Goal: Use online tool/utility

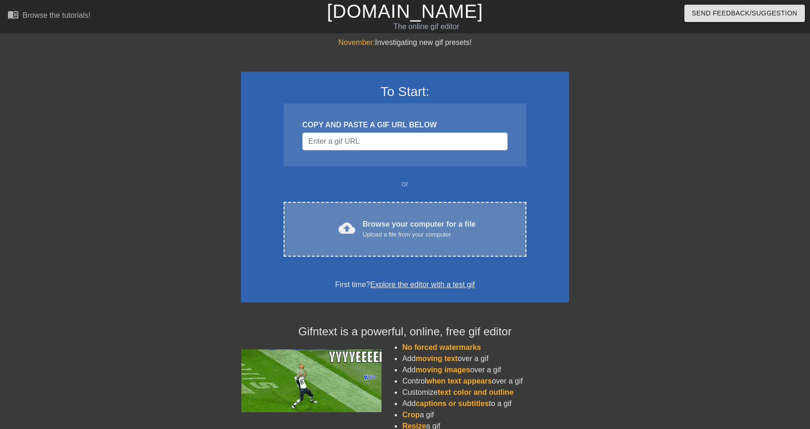
click at [423, 229] on div "Browse your computer for a file Upload a file from your computer" at bounding box center [419, 229] width 113 height 21
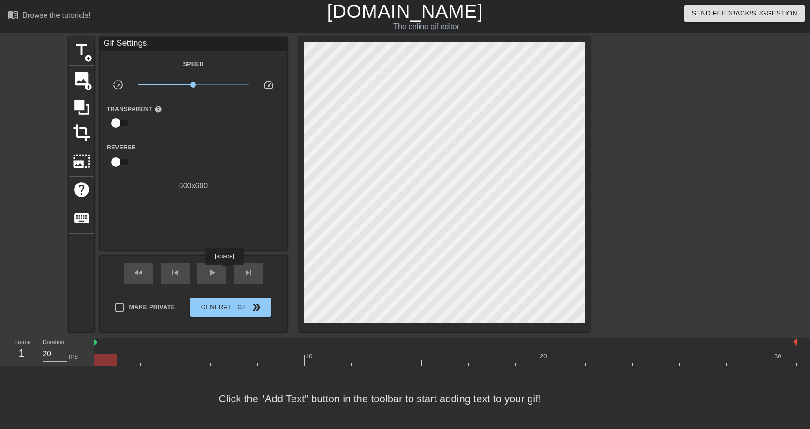
scroll to position [2, 0]
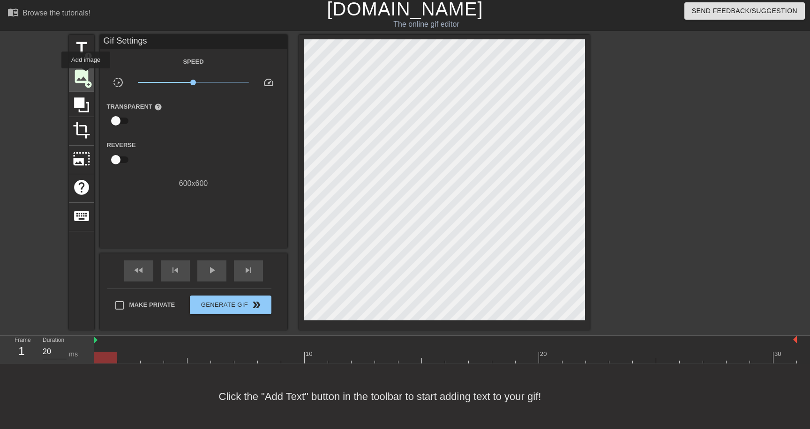
click at [86, 75] on span "image" at bounding box center [82, 76] width 18 height 18
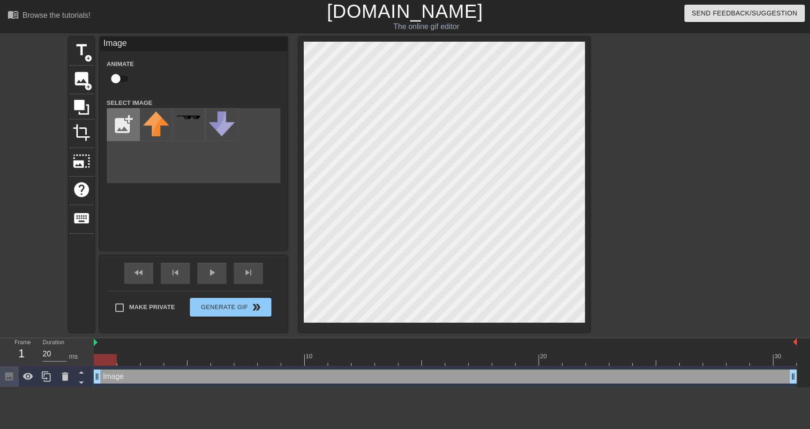
click at [117, 125] on input "file" at bounding box center [123, 125] width 32 height 32
type input "C:\fakepath\dealwithit.png"
click at [155, 120] on img at bounding box center [156, 124] width 26 height 26
click at [295, 65] on div "title add_circle image add_circle crop photo_size_select_large help keyboard Im…" at bounding box center [329, 184] width 520 height 295
click at [595, 43] on div "title add_circle image add_circle crop photo_size_select_large help keyboard Im…" at bounding box center [405, 184] width 810 height 295
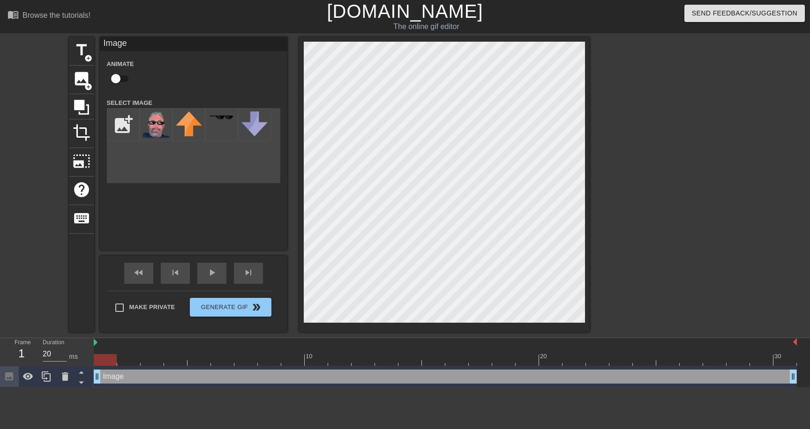
click at [710, 117] on div at bounding box center [671, 177] width 141 height 281
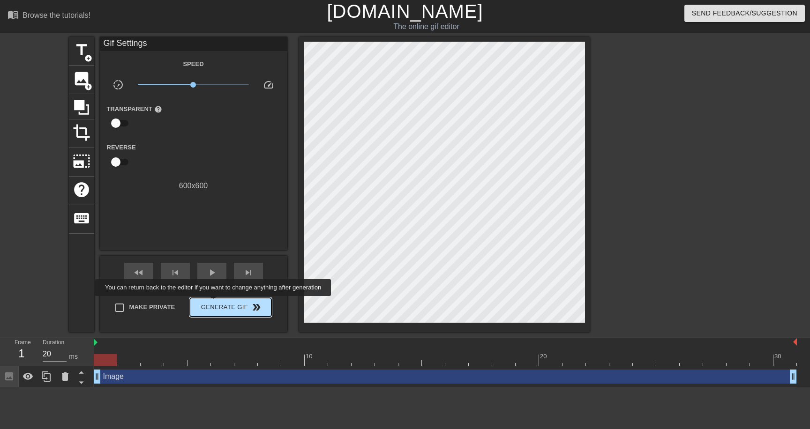
click at [219, 302] on span "Generate Gif double_arrow" at bounding box center [230, 307] width 74 height 11
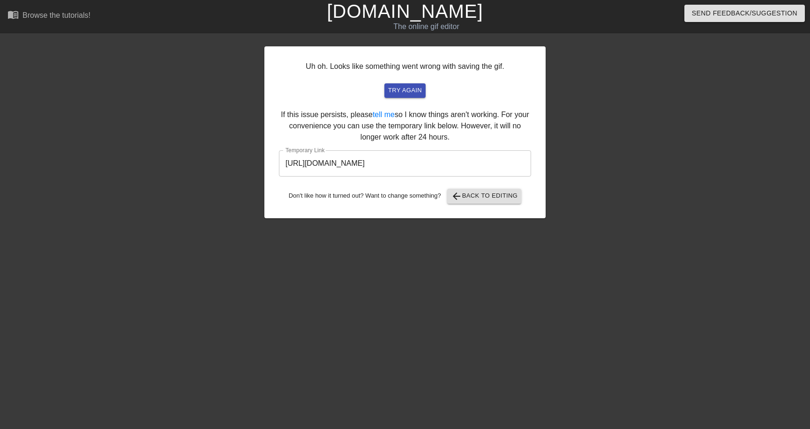
click at [356, 171] on input "[URL][DOMAIN_NAME]" at bounding box center [405, 163] width 252 height 26
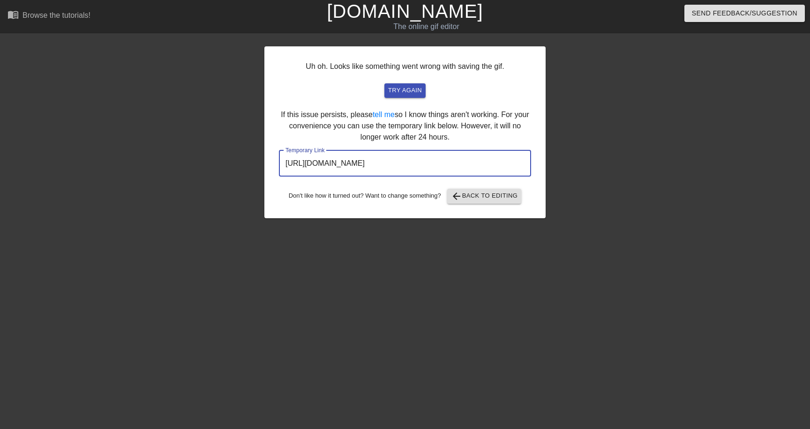
click at [356, 171] on input "[URL][DOMAIN_NAME]" at bounding box center [405, 163] width 252 height 26
